Goal: Find specific page/section: Find specific page/section

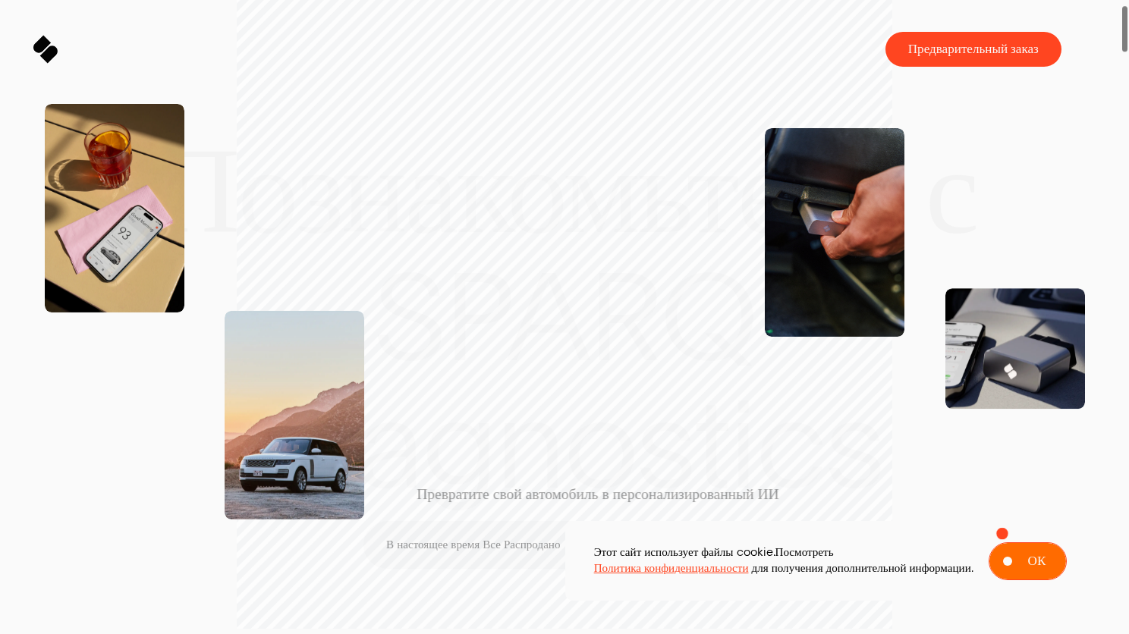
click at [1019, 554] on button "ОК" at bounding box center [1028, 562] width 78 height 38
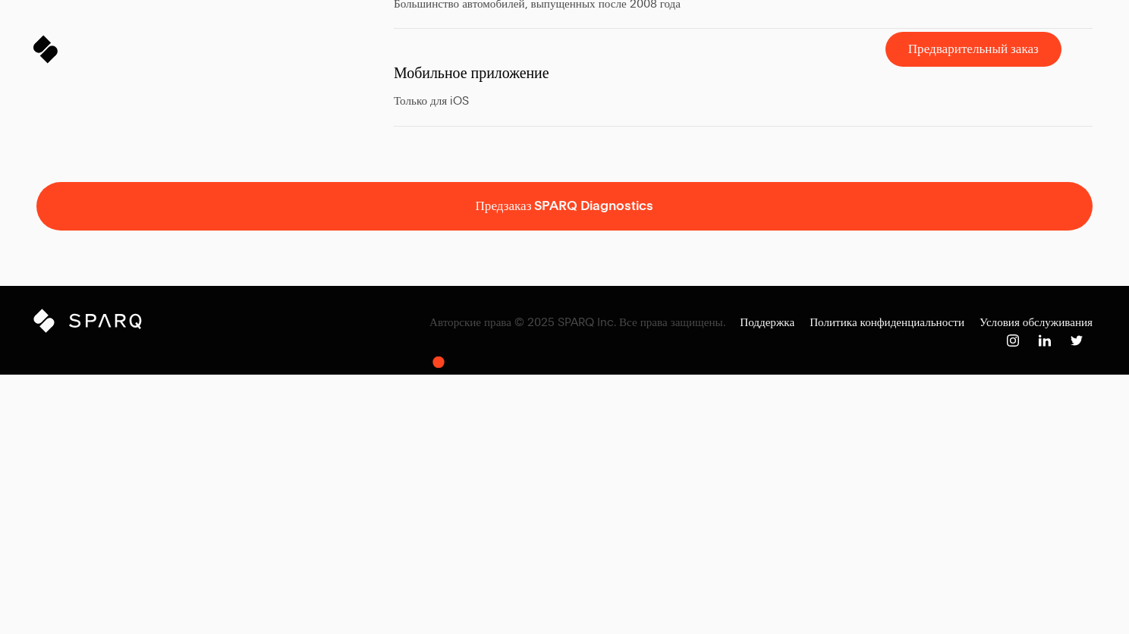
click at [439, 93] on p "Мобильное приложение" at bounding box center [743, 73] width 699 height 40
click at [437, 109] on span "Только для iOS" at bounding box center [431, 101] width 75 height 16
